Goal: Information Seeking & Learning: Learn about a topic

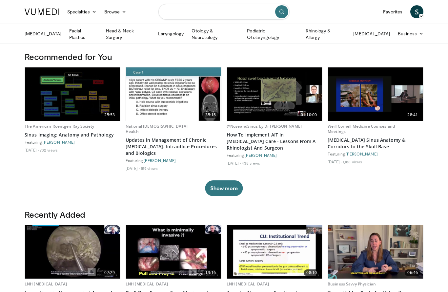
click at [197, 10] on input "Search topics, interventions" at bounding box center [223, 12] width 131 height 16
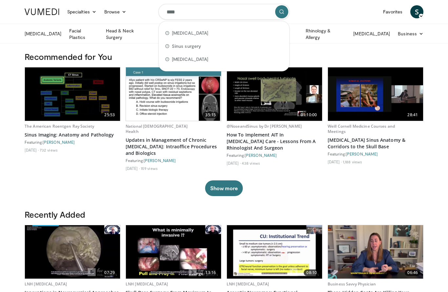
type input "*****"
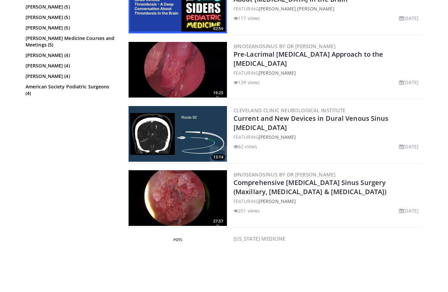
scroll to position [392, 0]
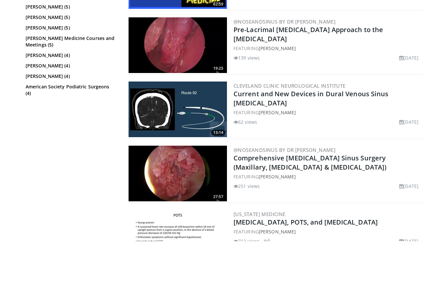
click at [191, 197] on img at bounding box center [177, 225] width 98 height 56
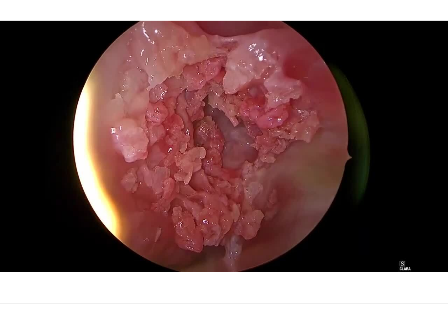
click at [178, 292] on html "Specialties Adult & Family Medicine Allergy, [MEDICAL_DATA], Immunology Anesthe…" at bounding box center [224, 157] width 448 height 314
click at [155, 292] on html "Specialties Adult & Family Medicine Allergy, [MEDICAL_DATA], Immunology Anesthe…" at bounding box center [224, 157] width 448 height 314
click at [200, 292] on html "Specialties Adult & Family Medicine Allergy, [MEDICAL_DATA], Immunology Anesthe…" at bounding box center [224, 157] width 448 height 314
click at [154, 284] on div "10 seconds Tap to unmute" at bounding box center [224, 157] width 448 height 314
click at [183, 292] on html "Specialties Adult & Family Medicine Allergy, [MEDICAL_DATA], Immunology Anesthe…" at bounding box center [224, 157] width 448 height 314
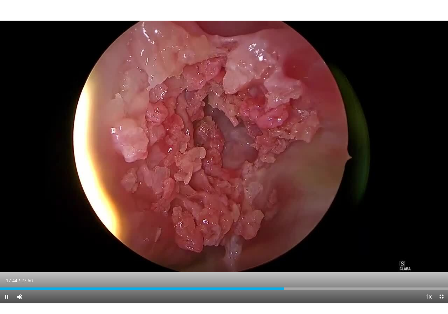
click at [213, 121] on div "10 seconds Tap to unmute" at bounding box center [224, 157] width 448 height 314
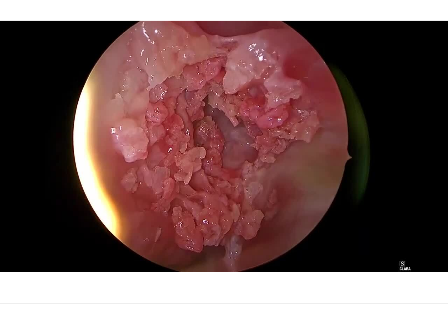
click at [240, 292] on html "Specialties Adult & Family Medicine Allergy, [MEDICAL_DATA], Immunology Anesthe…" at bounding box center [224, 157] width 448 height 314
click at [254, 292] on html "Specialties Adult & Family Medicine Allergy, [MEDICAL_DATA], Immunology Anesthe…" at bounding box center [224, 157] width 448 height 314
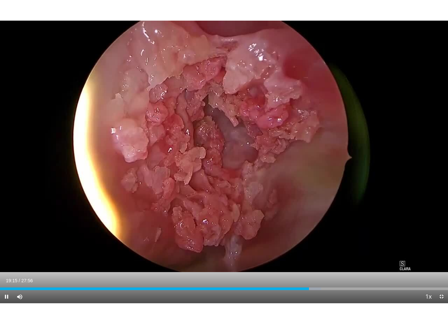
click at [225, 292] on div "Current Time 19:15 / Duration 27:56 Pause Skip Backward Skip Forward Mute Loade…" at bounding box center [224, 307] width 448 height 13
click at [238, 292] on div "Loaded : 71.67%" at bounding box center [224, 298] width 448 height 6
